Goal: Information Seeking & Learning: Learn about a topic

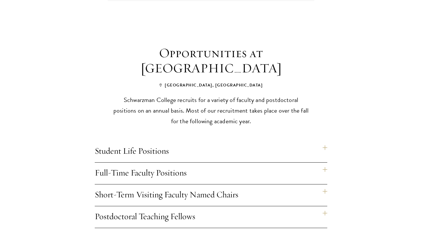
scroll to position [425, 0]
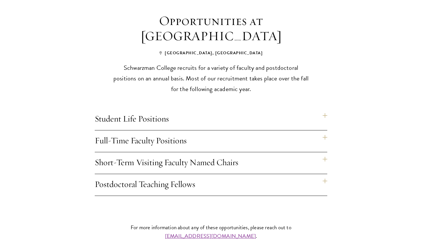
click at [204, 112] on h4 "Student Life Positions" at bounding box center [211, 119] width 232 height 22
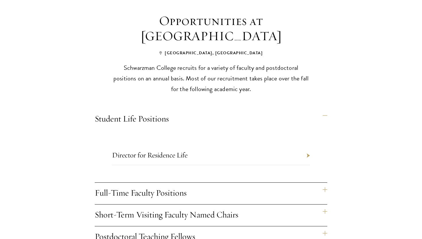
click at [214, 183] on h4 "Full-Time Faculty Positions" at bounding box center [211, 194] width 232 height 22
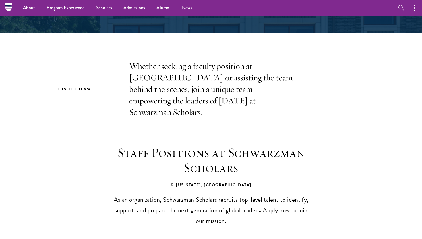
scroll to position [92, 0]
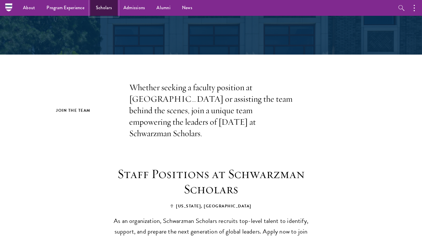
click at [100, 7] on link "Scholars" at bounding box center [104, 8] width 28 height 16
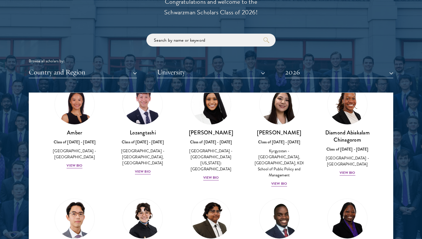
scroll to position [32, 0]
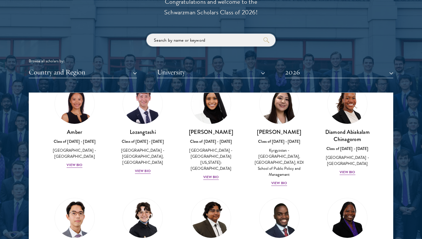
click at [187, 40] on input "search" at bounding box center [210, 40] width 129 height 13
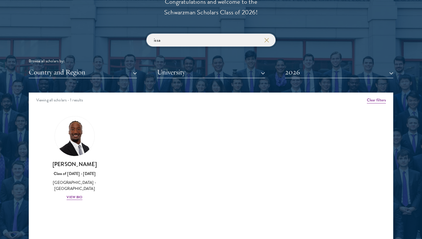
type input "issa"
click button "submit" at bounding box center [0, 0] width 0 height 0
click at [77, 145] on img at bounding box center [75, 136] width 44 height 44
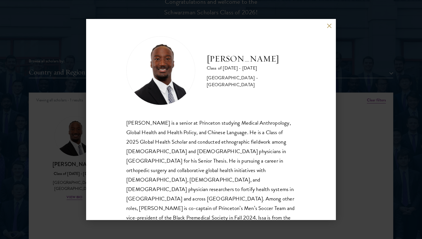
scroll to position [1, 0]
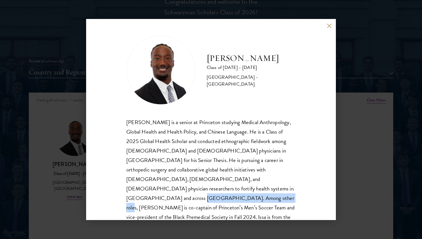
drag, startPoint x: 176, startPoint y: 189, endPoint x: 254, endPoint y: 187, distance: 78.4
click at [254, 187] on div "[PERSON_NAME] is a senior at Princeton studying Medical Anthropology, Global He…" at bounding box center [210, 174] width 169 height 114
click at [267, 200] on div "[PERSON_NAME] is a senior at Princeton studying Medical Anthropology, Global He…" at bounding box center [210, 174] width 169 height 114
click at [329, 27] on button at bounding box center [329, 25] width 5 height 5
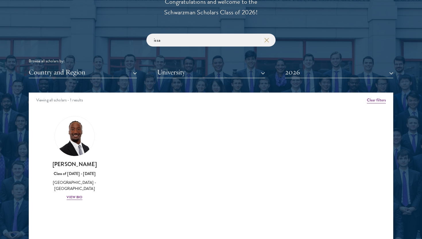
click at [265, 42] on icon "button" at bounding box center [266, 40] width 5 height 5
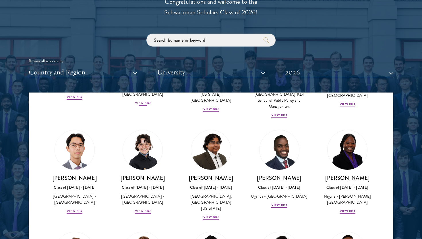
scroll to position [108, 0]
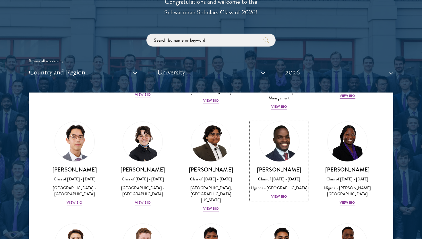
click at [286, 139] on img at bounding box center [279, 142] width 44 height 44
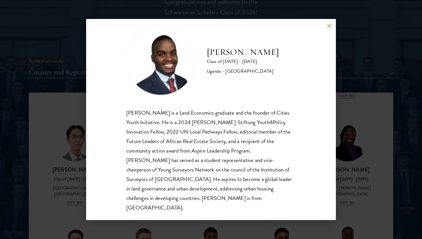
scroll to position [10, 0]
click at [330, 24] on button at bounding box center [329, 25] width 5 height 5
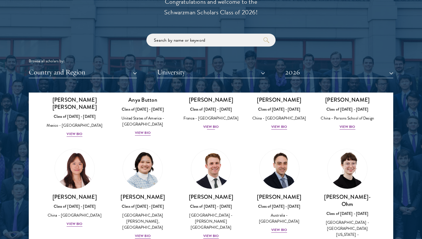
scroll to position [505, 0]
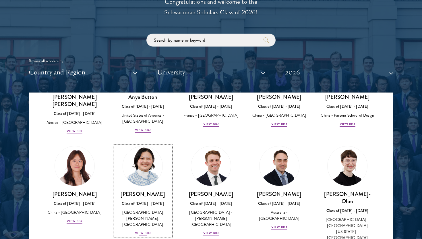
click at [144, 153] on img at bounding box center [143, 166] width 44 height 44
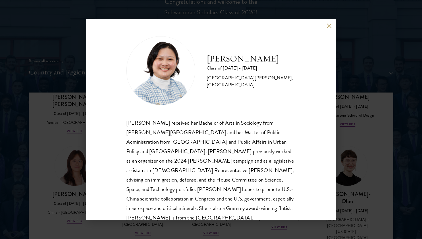
scroll to position [10, 0]
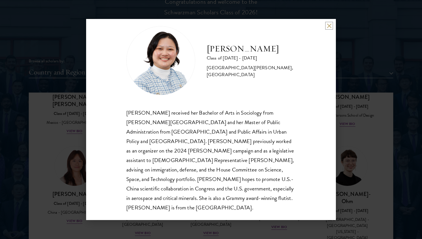
click at [330, 24] on button at bounding box center [329, 25] width 5 height 5
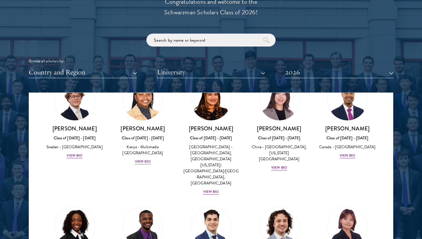
scroll to position [910, 0]
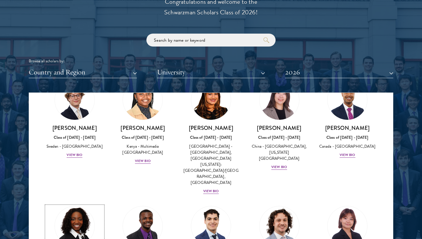
click at [73, 204] on img at bounding box center [75, 226] width 44 height 44
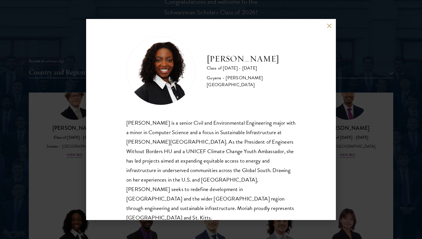
scroll to position [1, 0]
click at [353, 108] on div "[PERSON_NAME] Class of [DATE] - [DATE] [GEOGRAPHIC_DATA] - [PERSON_NAME][GEOGRA…" at bounding box center [211, 119] width 422 height 239
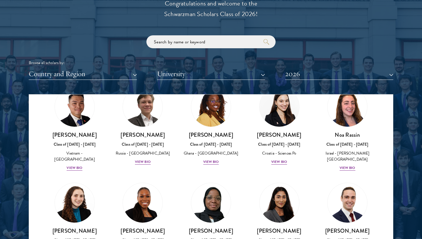
scroll to position [2212, 0]
click at [228, 73] on button "University" at bounding box center [211, 74] width 108 height 12
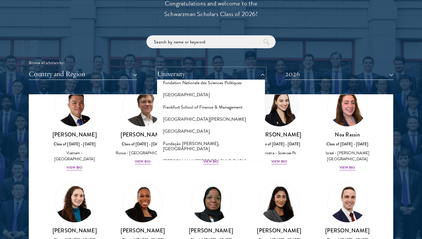
scroll to position [1222, 0]
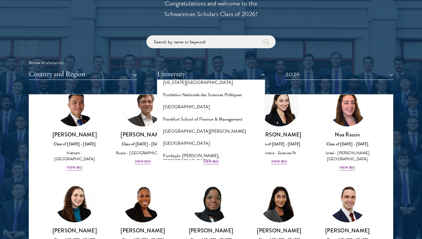
click at [203, 202] on button "[GEOGRAPHIC_DATA]" at bounding box center [211, 208] width 105 height 12
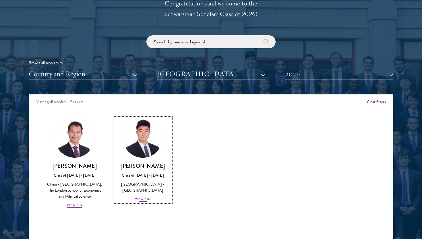
click at [142, 172] on div "Class of [DATE] - [DATE]" at bounding box center [143, 175] width 57 height 6
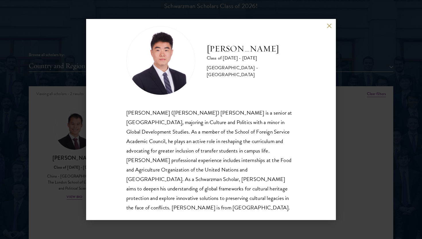
scroll to position [678, 0]
click at [345, 121] on div "[PERSON_NAME] Class of [DATE] - [DATE] [GEOGRAPHIC_DATA] - [GEOGRAPHIC_DATA] [P…" at bounding box center [211, 119] width 422 height 239
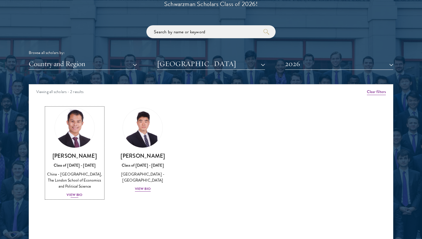
click at [77, 175] on div "China - [GEOGRAPHIC_DATA], The London School of Economics and Political Science" at bounding box center [74, 180] width 57 height 18
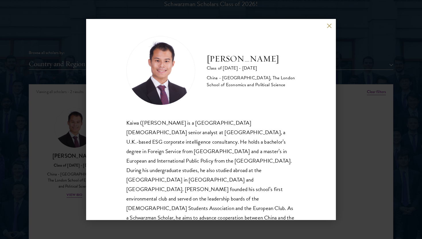
scroll to position [10, 0]
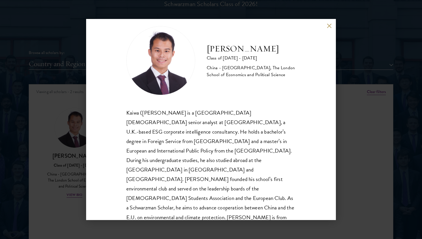
click at [340, 151] on div "[PERSON_NAME] Class of [DATE] - [DATE] [GEOGRAPHIC_DATA] - [GEOGRAPHIC_DATA], T…" at bounding box center [211, 119] width 422 height 239
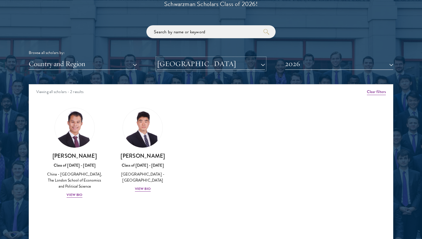
click at [198, 65] on button "[GEOGRAPHIC_DATA]" at bounding box center [211, 64] width 108 height 12
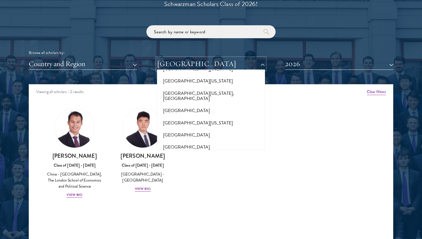
scroll to position [4996, 0]
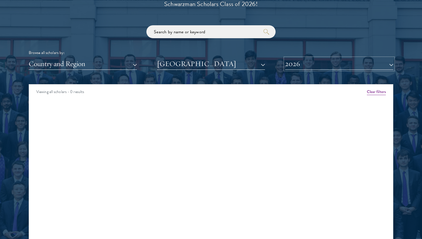
click at [291, 66] on button "2026" at bounding box center [339, 64] width 108 height 12
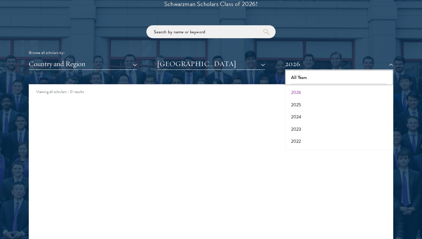
click at [292, 78] on button "All Years" at bounding box center [339, 77] width 105 height 12
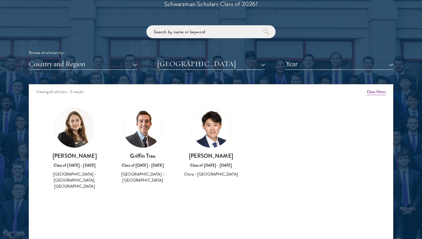
click at [205, 141] on img at bounding box center [211, 128] width 40 height 40
click at [206, 160] on div "[PERSON_NAME] Class of [DATE] - [DATE] [GEOGRAPHIC_DATA] - [GEOGRAPHIC_DATA]" at bounding box center [211, 165] width 57 height 26
click at [199, 177] on div "China - [GEOGRAPHIC_DATA]" at bounding box center [211, 174] width 57 height 6
click at [208, 156] on h3 "[PERSON_NAME]" at bounding box center [211, 155] width 57 height 7
click at [210, 124] on img at bounding box center [211, 128] width 40 height 40
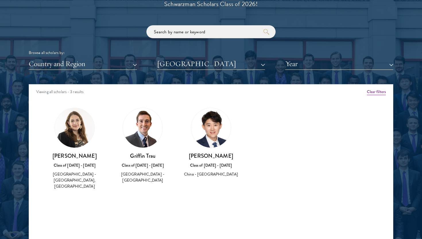
click at [203, 178] on div "[PERSON_NAME] Class of [DATE] - [DATE] [GEOGRAPHIC_DATA] - [GEOGRAPHIC_DATA]" at bounding box center [211, 143] width 68 height 82
click at [210, 154] on h3 "[PERSON_NAME]" at bounding box center [211, 155] width 57 height 7
click at [209, 168] on div "[PERSON_NAME] Class of [DATE] - [DATE] [GEOGRAPHIC_DATA] - [GEOGRAPHIC_DATA]" at bounding box center [211, 165] width 57 height 26
click at [332, 65] on button "Year" at bounding box center [339, 64] width 108 height 12
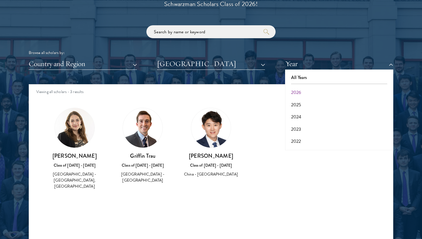
click at [242, 57] on div "Browse all scholars by: Country and Region All Countries and Regions [GEOGRAPHI…" at bounding box center [211, 47] width 365 height 44
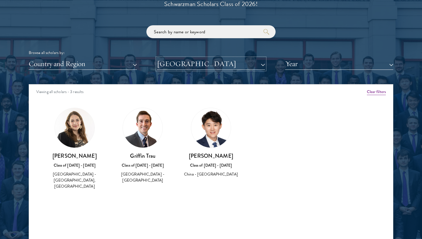
click at [237, 61] on button "[GEOGRAPHIC_DATA]" at bounding box center [211, 64] width 108 height 12
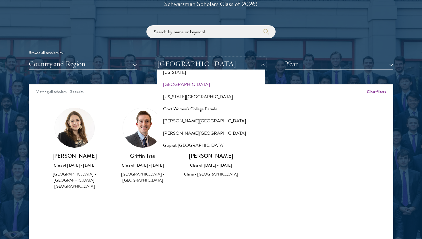
scroll to position [1251, 0]
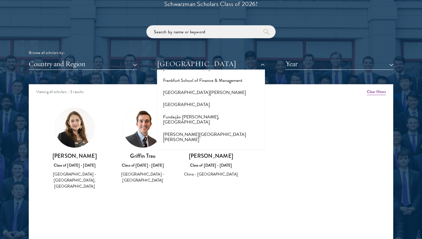
click at [192, 163] on button "[GEOGRAPHIC_DATA]" at bounding box center [211, 169] width 105 height 12
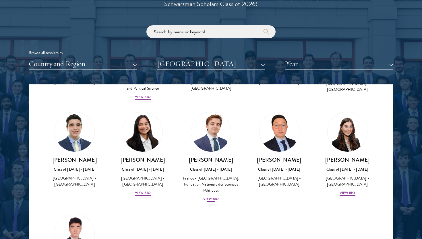
scroll to position [195, 0]
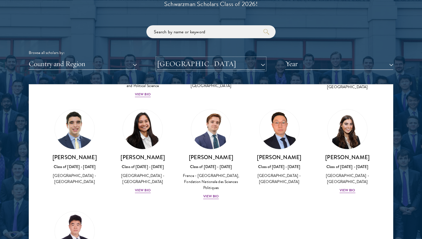
click at [244, 63] on button "[GEOGRAPHIC_DATA]" at bounding box center [211, 64] width 108 height 12
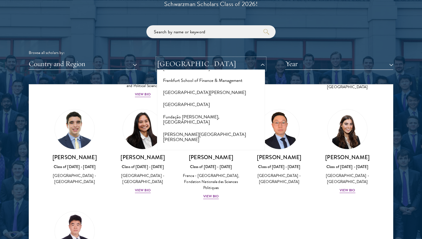
click at [233, 64] on button "[GEOGRAPHIC_DATA]" at bounding box center [211, 64] width 108 height 12
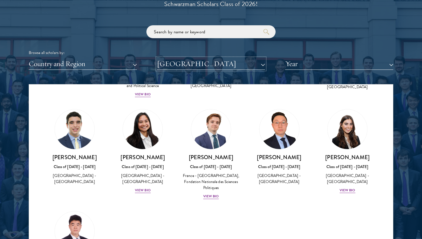
click at [233, 64] on button "[GEOGRAPHIC_DATA]" at bounding box center [211, 64] width 108 height 12
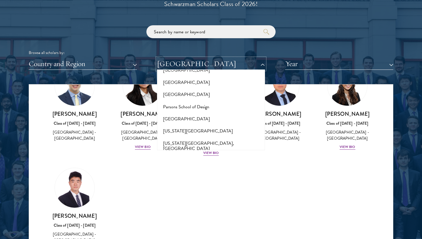
scroll to position [2693, 0]
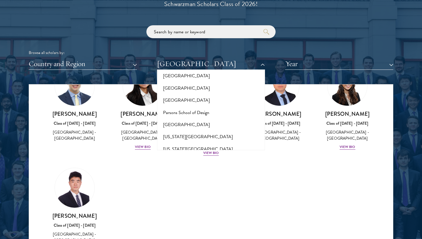
click at [196, 197] on button "[GEOGRAPHIC_DATA]" at bounding box center [211, 203] width 105 height 12
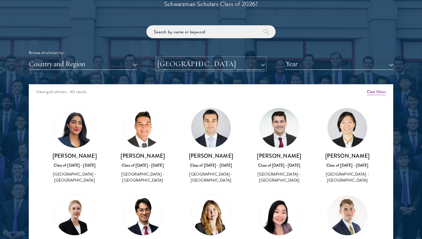
click at [206, 60] on button "[GEOGRAPHIC_DATA]" at bounding box center [211, 64] width 108 height 12
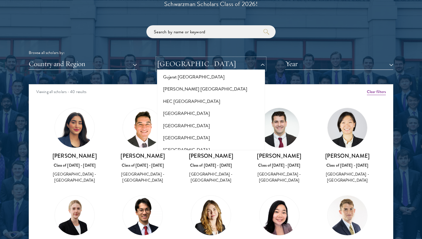
scroll to position [1398, 0]
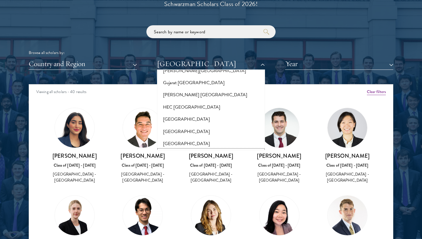
click at [189, 150] on button "[GEOGRAPHIC_DATA]" at bounding box center [211, 156] width 105 height 12
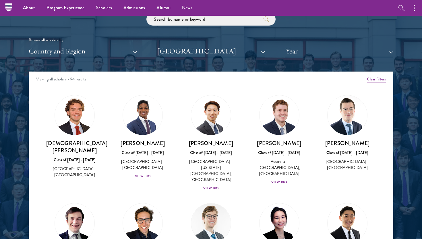
scroll to position [689, 0]
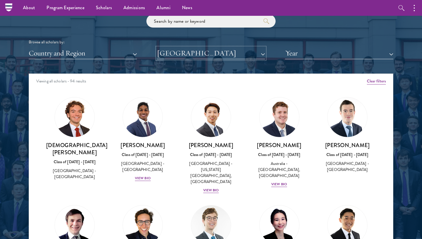
click at [200, 52] on button "[GEOGRAPHIC_DATA]" at bounding box center [211, 53] width 108 height 12
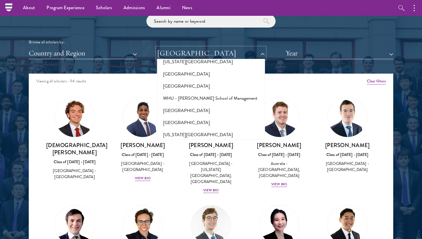
scroll to position [5736, 0]
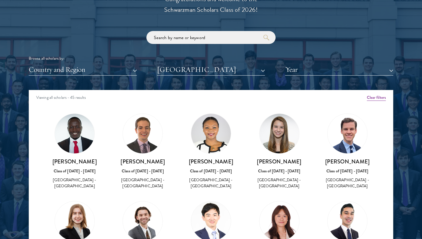
scroll to position [676, 0]
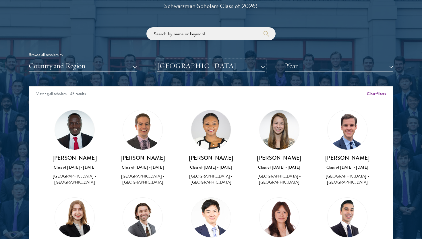
click at [209, 65] on button "[GEOGRAPHIC_DATA]" at bounding box center [211, 66] width 108 height 12
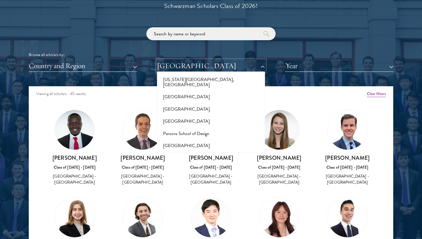
scroll to position [2676, 0]
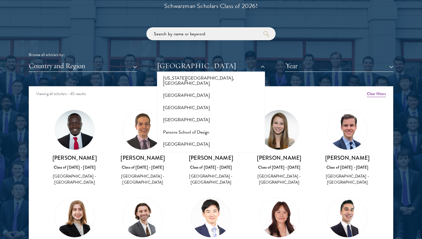
click at [193, 216] on button "[GEOGRAPHIC_DATA]" at bounding box center [211, 222] width 105 height 12
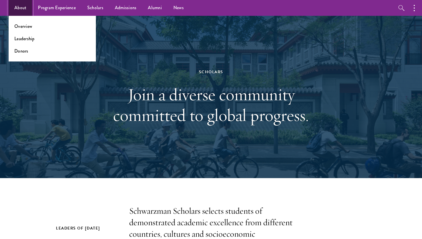
click at [25, 8] on link "About" at bounding box center [21, 8] width 24 height 16
